Goal: Check status: Check status

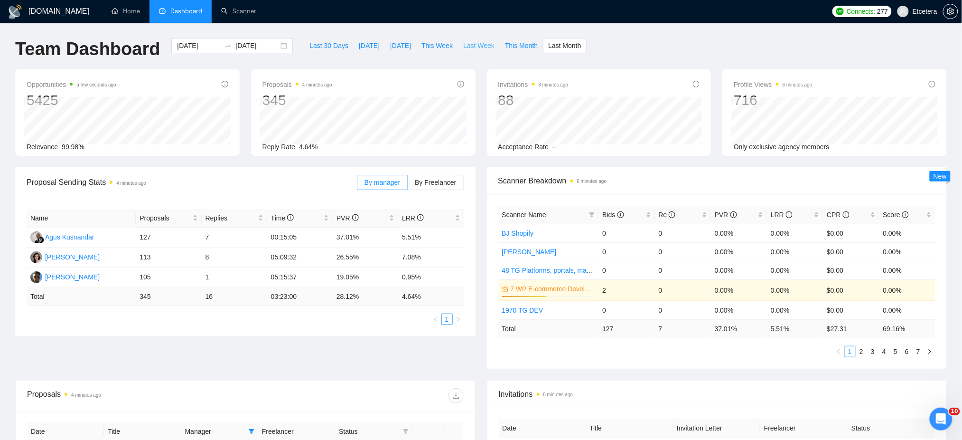
click at [467, 49] on span "Last Week" at bounding box center [478, 45] width 31 height 10
type input "[DATE]"
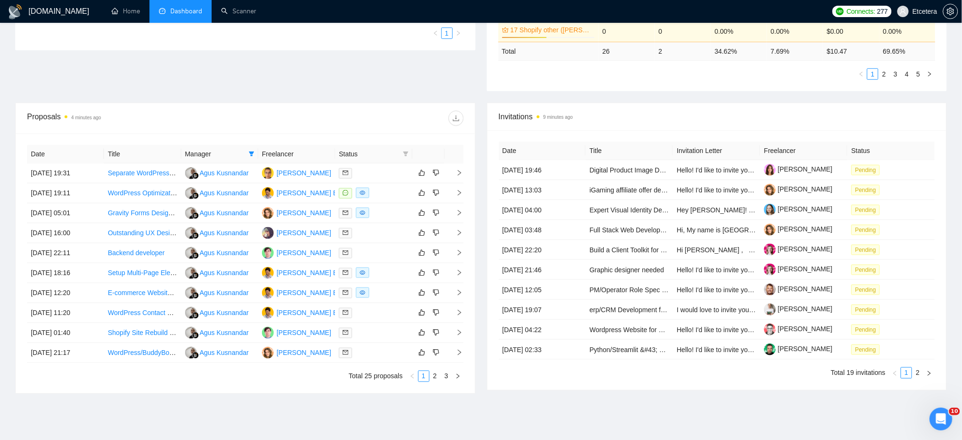
scroll to position [316, 0]
